Goal: Check status: Check status

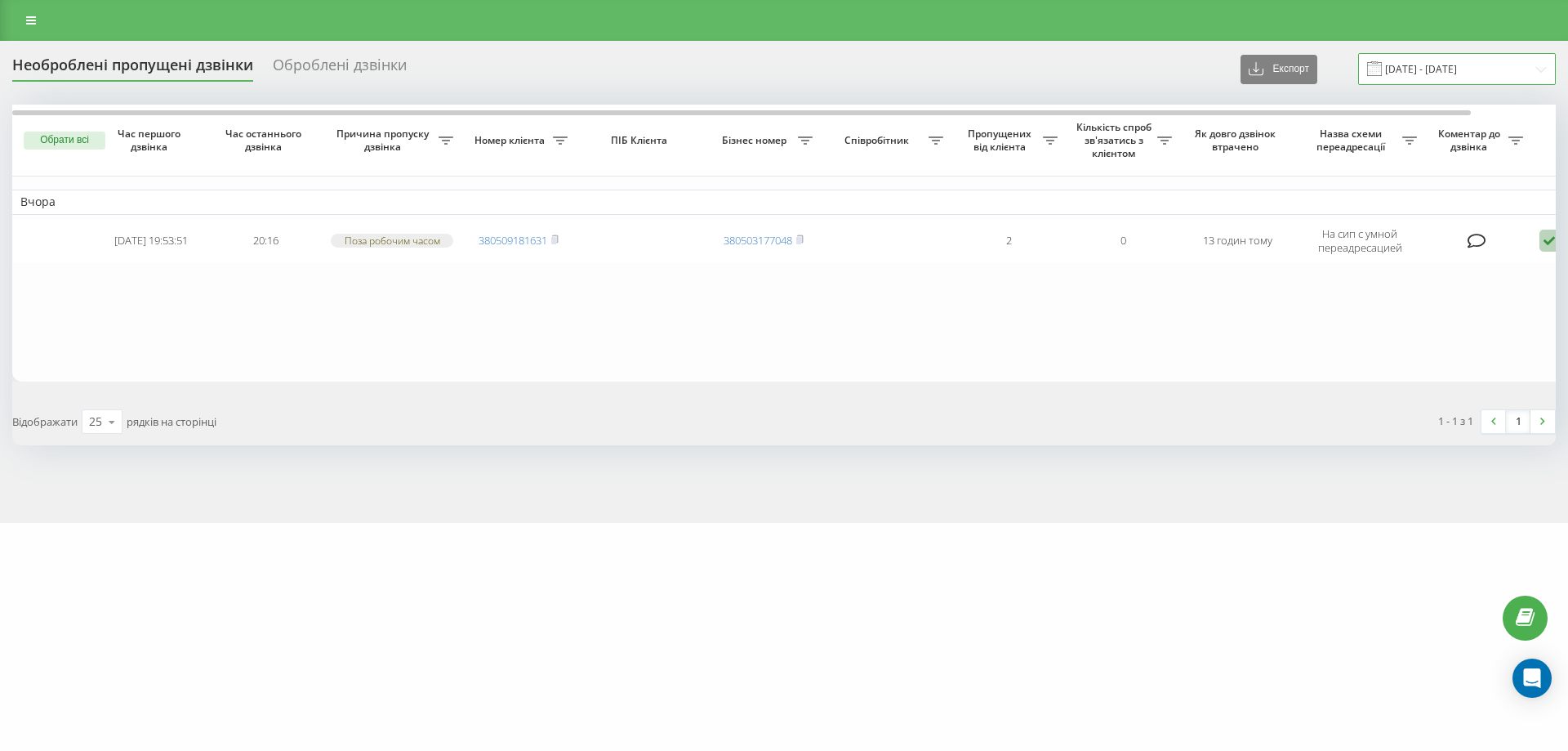
click at [1527, 74] on input "[DATE] - [DATE]" at bounding box center [1457, 68] width 198 height 32
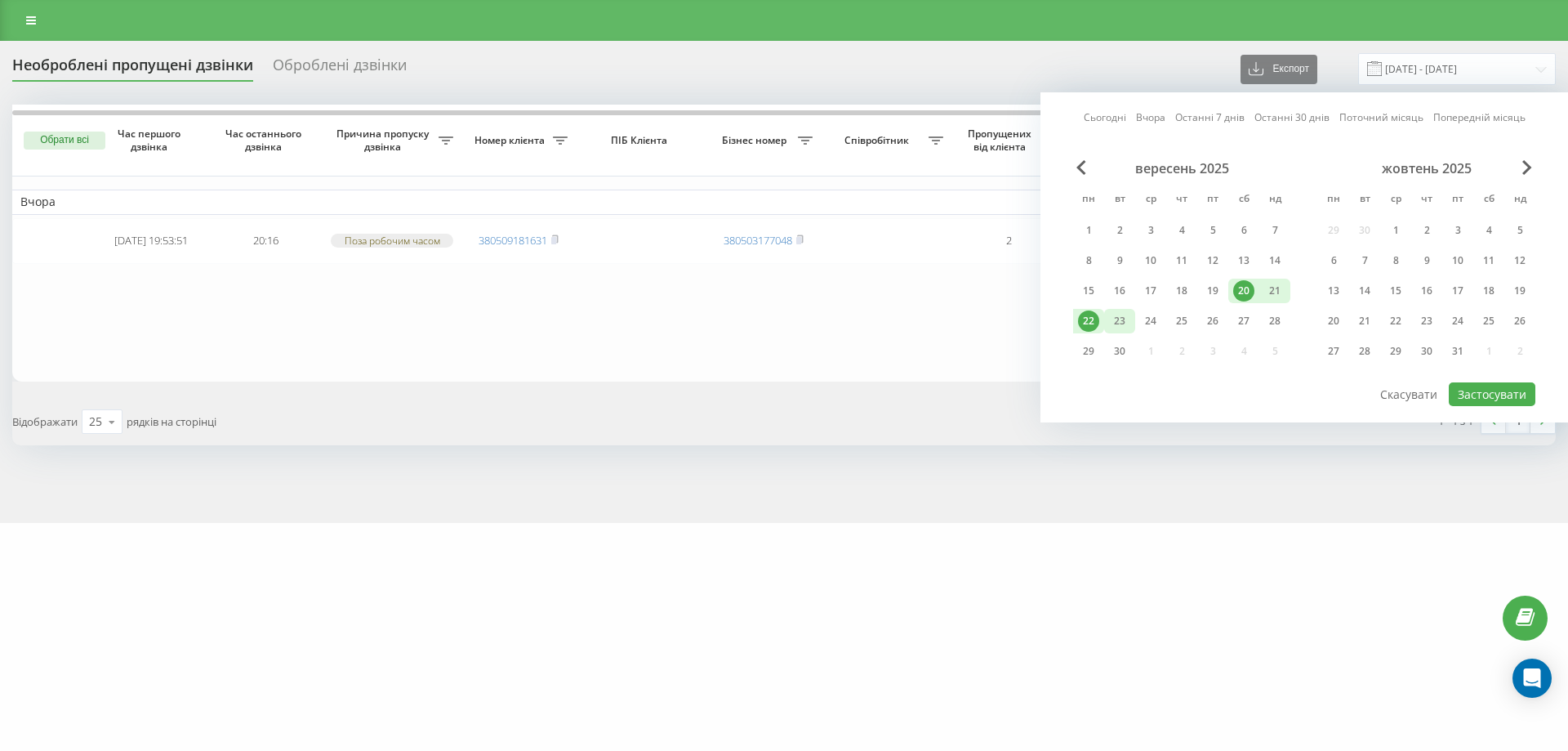
drag, startPoint x: 1083, startPoint y: 326, endPoint x: 1109, endPoint y: 326, distance: 26.0
click at [1083, 325] on div "22" at bounding box center [1088, 321] width 21 height 21
click at [1128, 326] on div "23" at bounding box center [1120, 321] width 21 height 21
click at [1506, 396] on button "Застосувати" at bounding box center [1492, 394] width 87 height 24
type input "[DATE] - [DATE]"
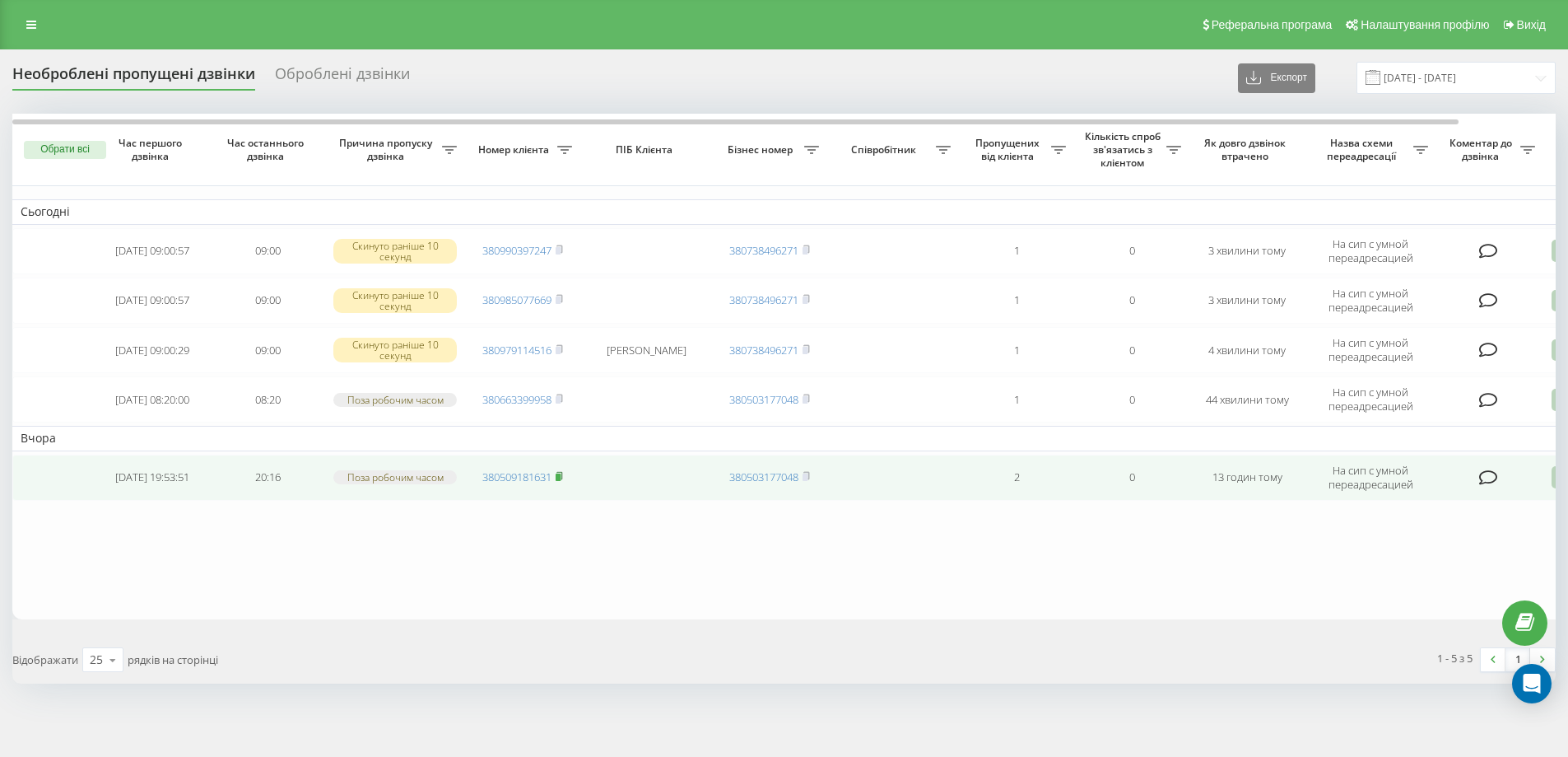
click at [560, 475] on rect at bounding box center [557, 477] width 5 height 8
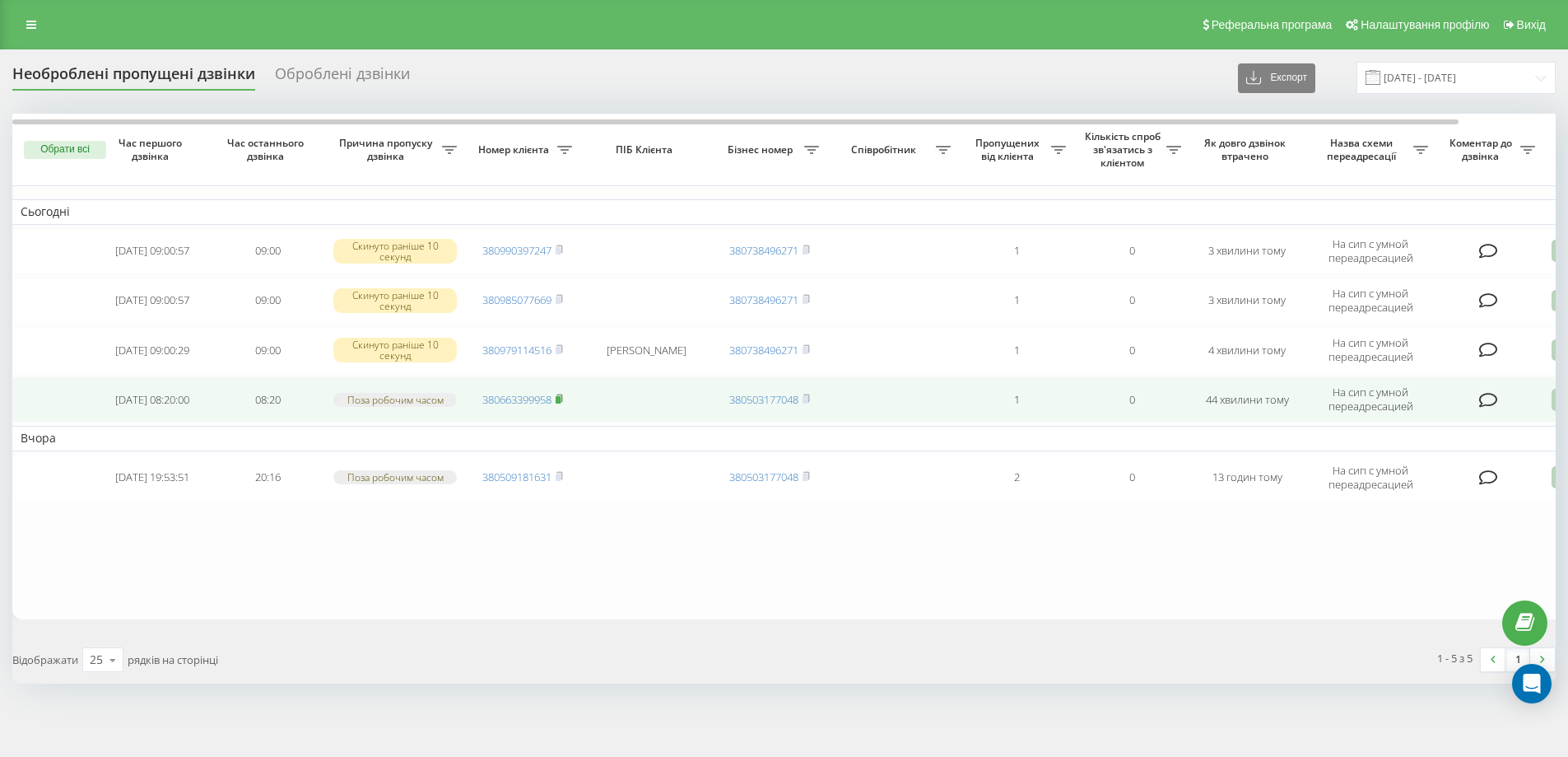
click at [560, 398] on rect at bounding box center [557, 400] width 5 height 8
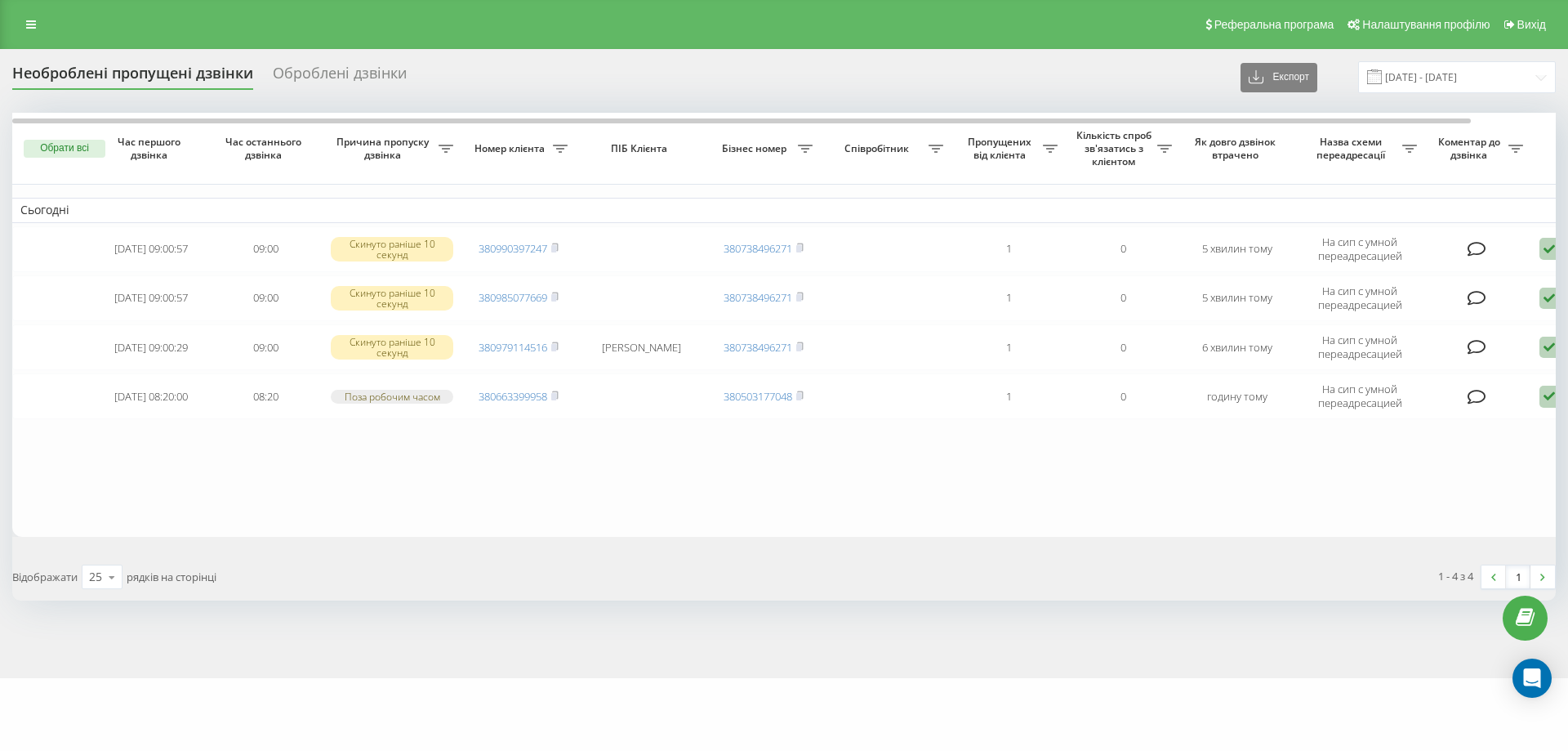
drag, startPoint x: 556, startPoint y: 395, endPoint x: 386, endPoint y: 713, distance: 360.6
click at [556, 396] on rect at bounding box center [553, 397] width 5 height 8
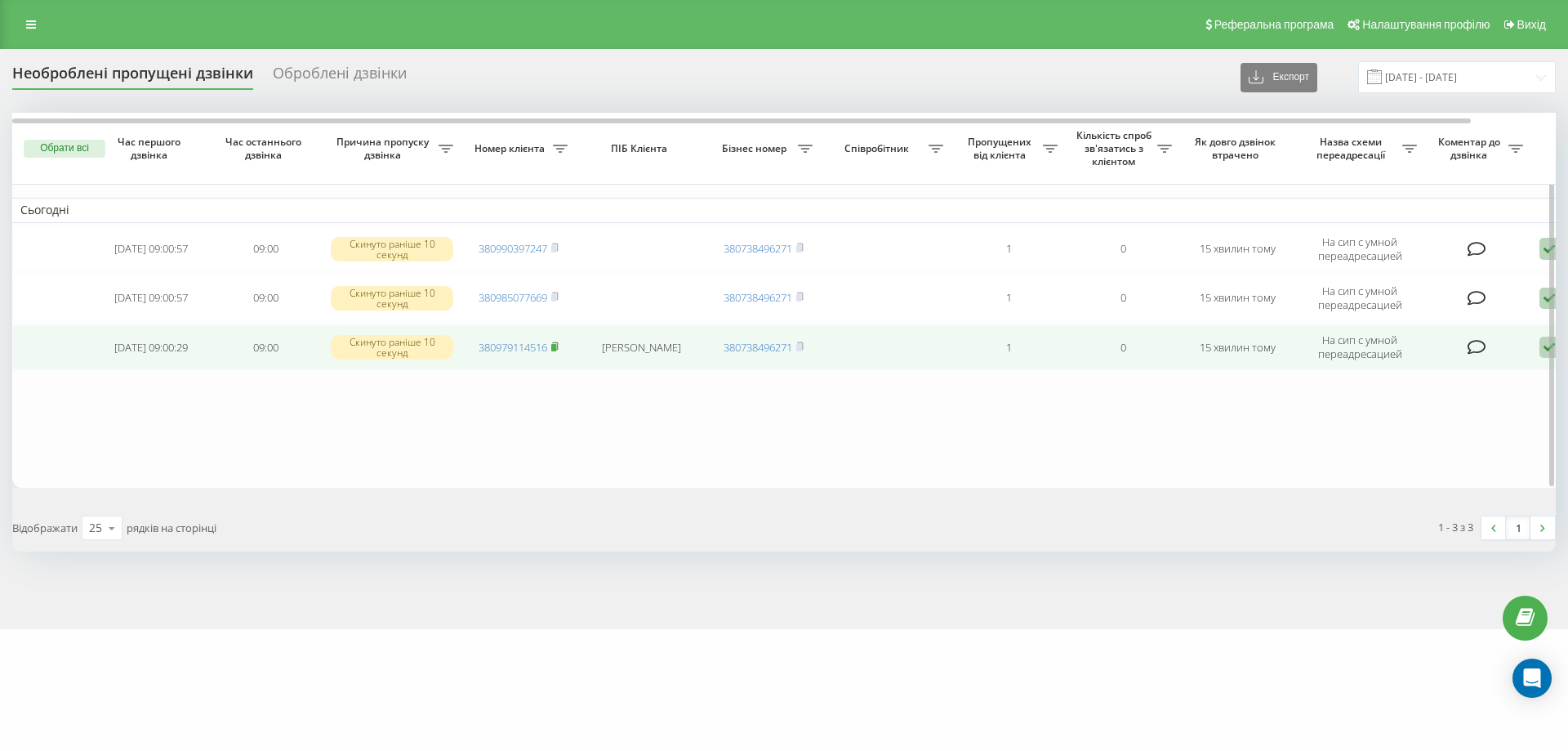
click at [558, 346] on icon at bounding box center [555, 346] width 6 height 8
click at [556, 347] on rect at bounding box center [553, 348] width 5 height 8
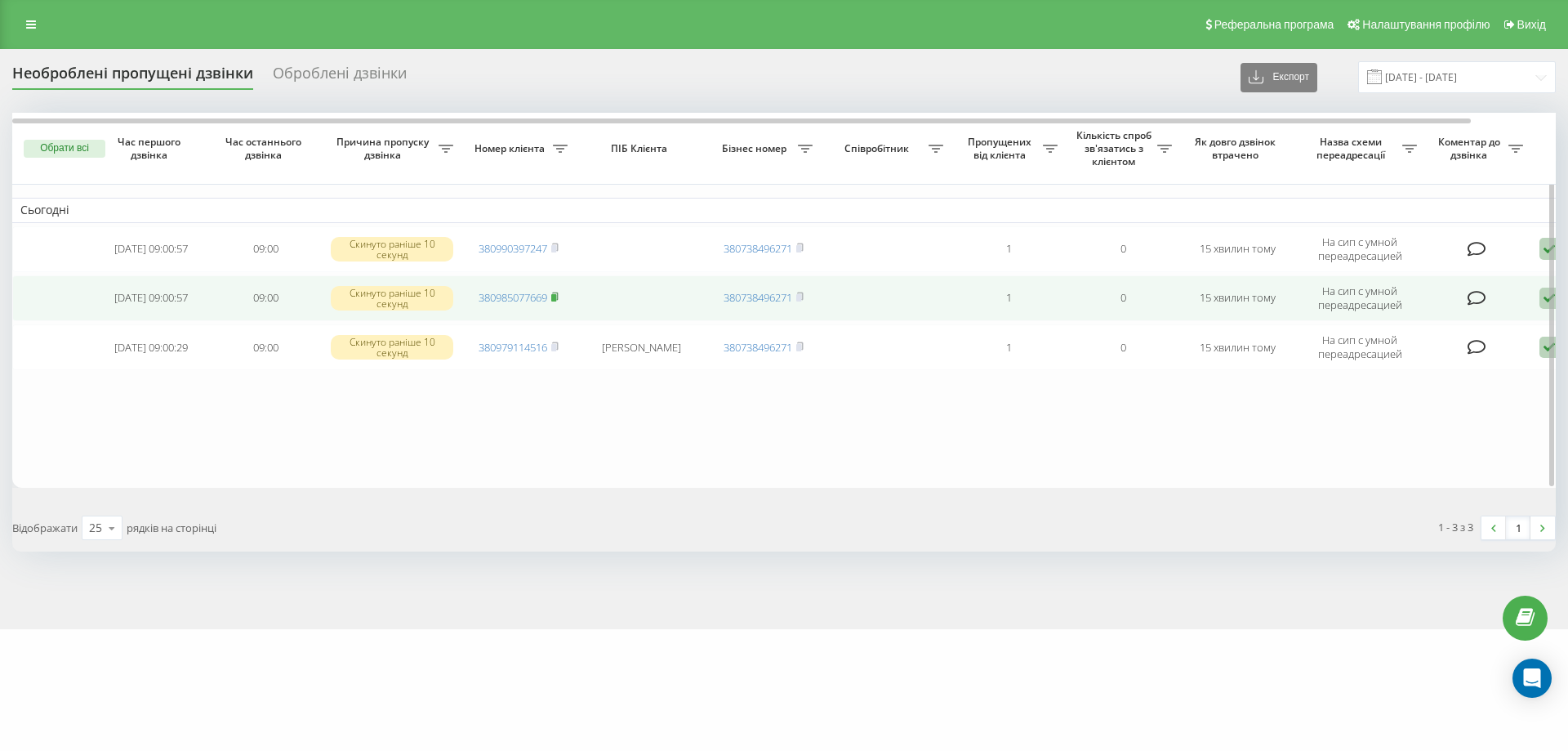
click at [559, 297] on icon at bounding box center [555, 296] width 8 height 10
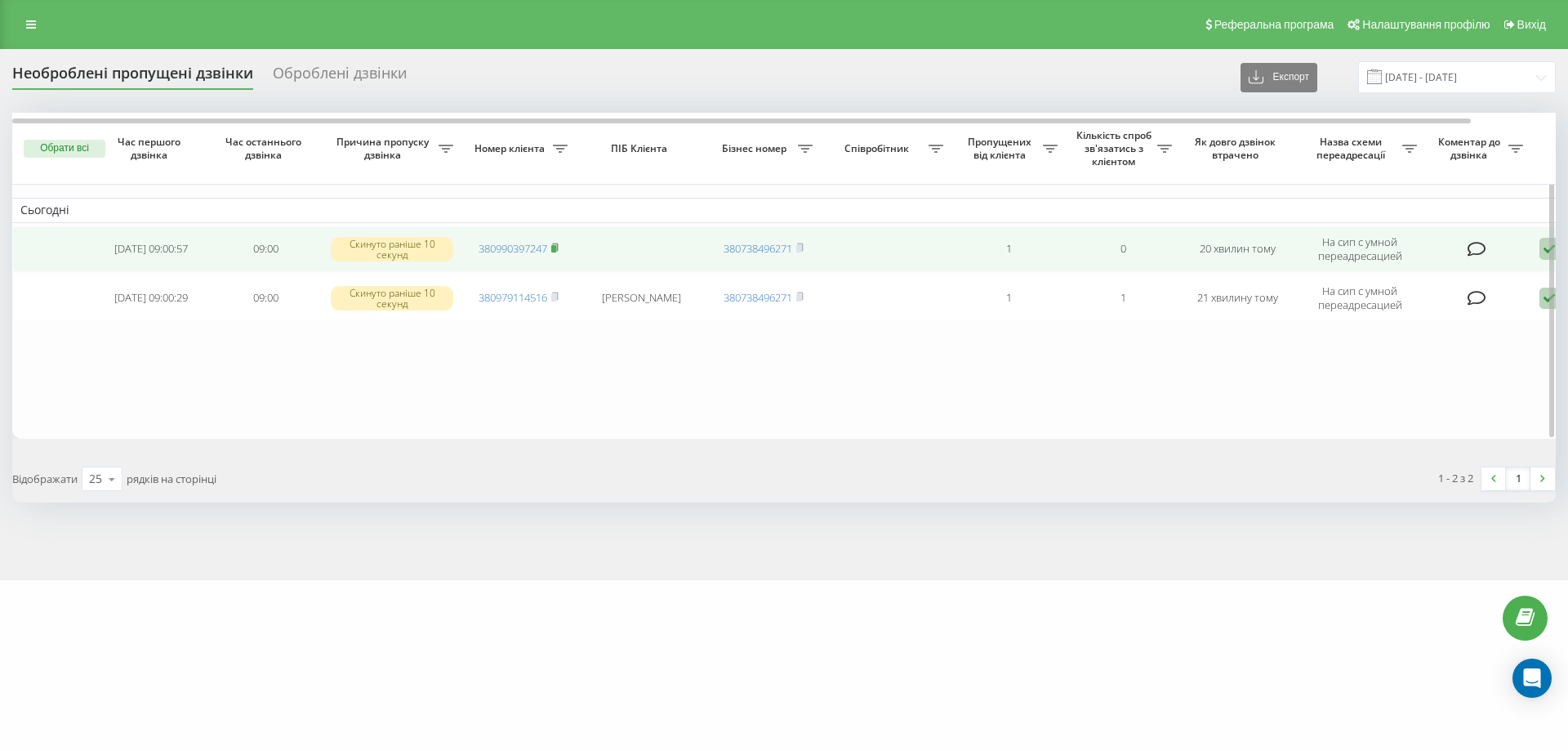
click at [556, 246] on rect at bounding box center [553, 249] width 5 height 8
